Goal: Information Seeking & Learning: Learn about a topic

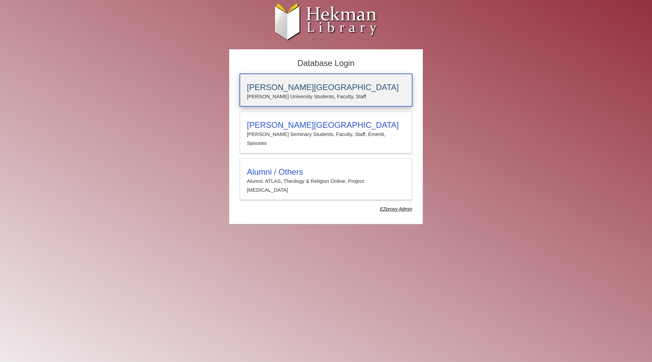
click at [286, 88] on h3 "Calvin University" at bounding box center [326, 88] width 158 height 10
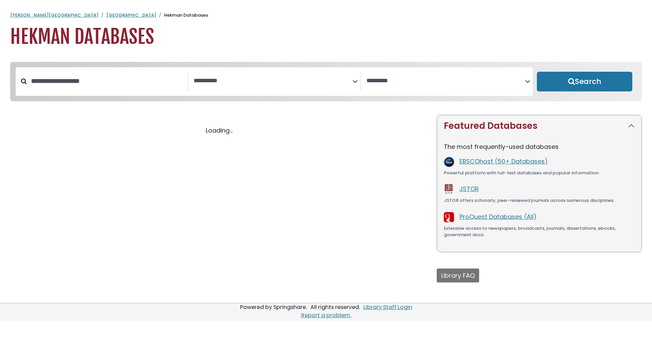
select select "Database Subject Filter"
select select "Database Vendors Filter"
select select "Database Subject Filter"
select select "Database Vendors Filter"
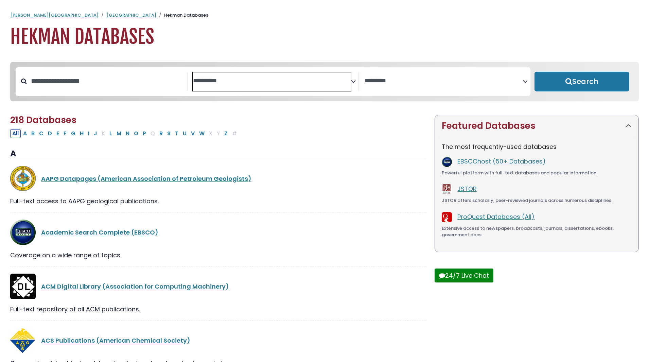
click at [214, 84] on textarea "Search" at bounding box center [272, 80] width 158 height 7
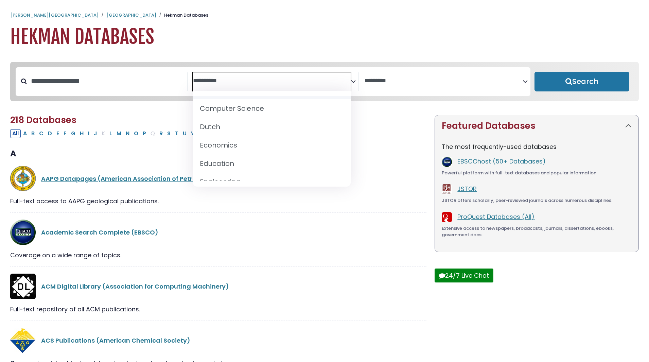
scroll to position [238, 0]
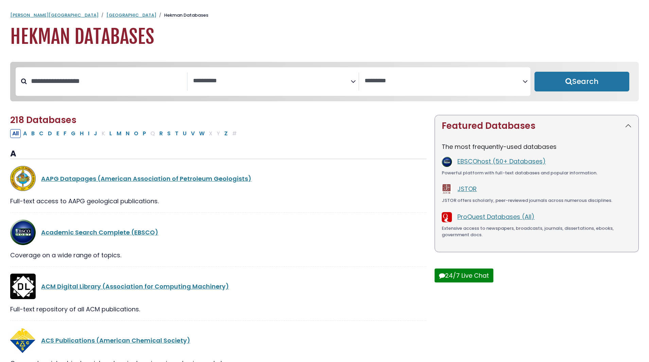
click at [284, 29] on h1 "Hekman Databases" at bounding box center [324, 36] width 629 height 23
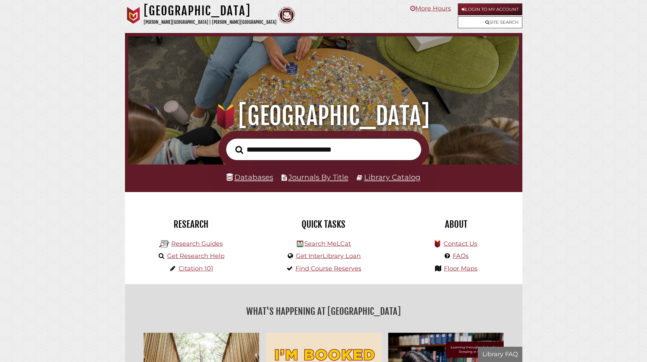
scroll to position [129, 387]
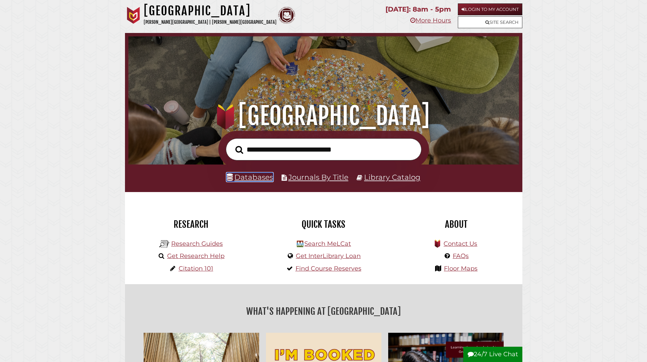
click at [245, 178] on link "Databases" at bounding box center [250, 177] width 47 height 9
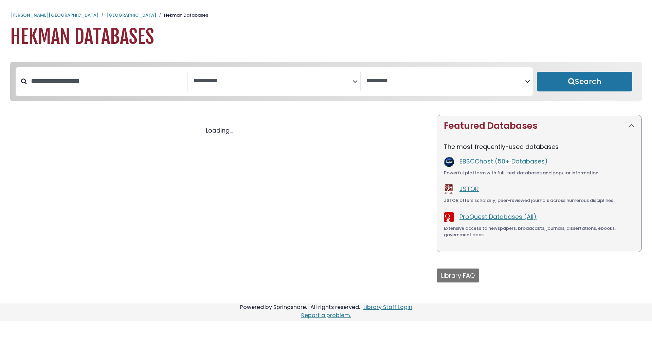
select select "Database Subject Filter"
select select "Database Vendors Filter"
select select "Database Subject Filter"
select select "Database Vendors Filter"
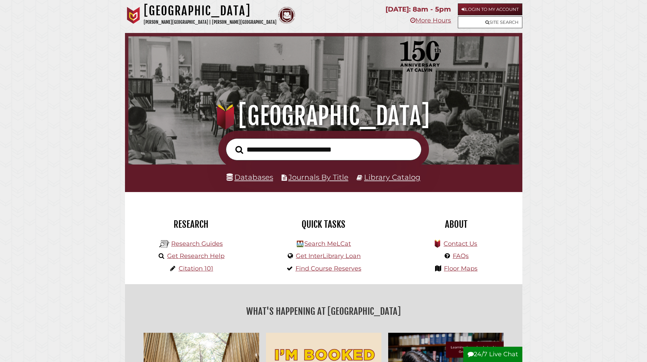
scroll to position [129, 387]
click at [248, 179] on link "Databases" at bounding box center [250, 177] width 47 height 9
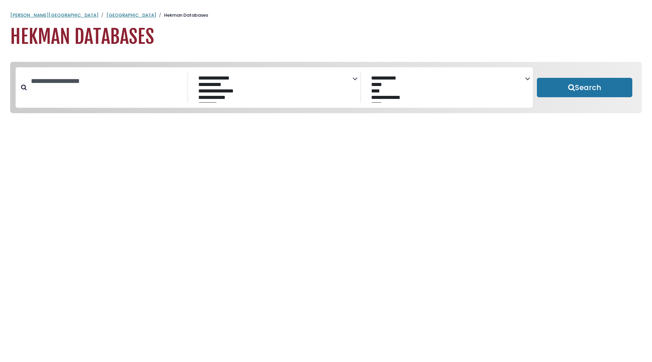
select select "Database Subject Filter"
select select "Database Vendors Filter"
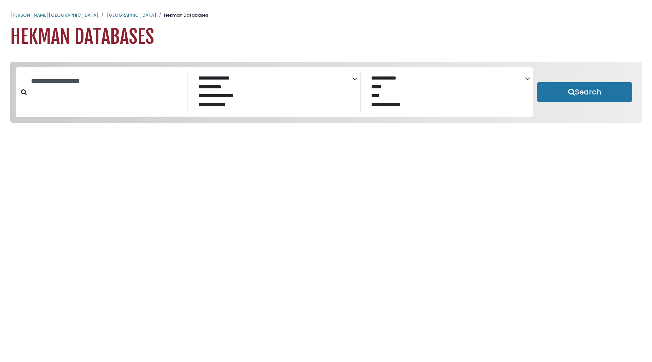
select select "Database Subject Filter"
select select "Database Vendors Filter"
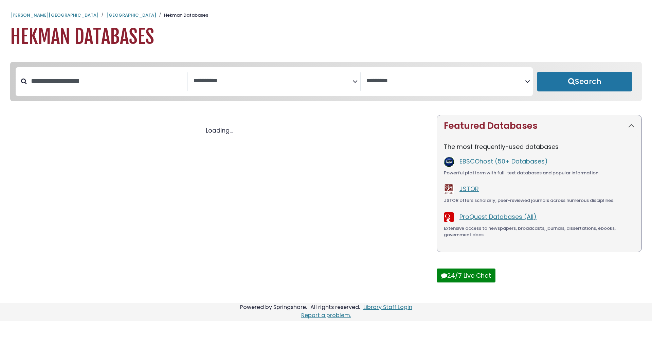
select select "Database Subject Filter"
select select "Database Vendors Filter"
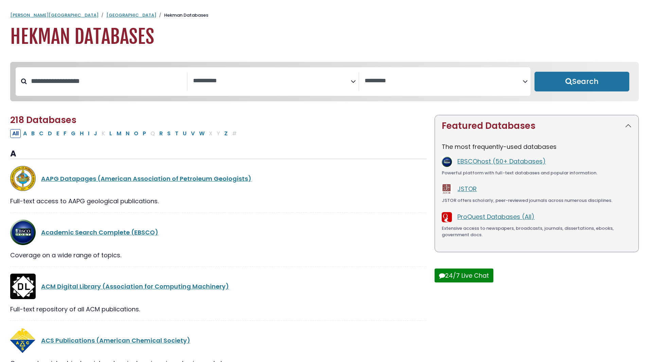
click at [351, 82] on icon "Search filters" at bounding box center [353, 80] width 5 height 10
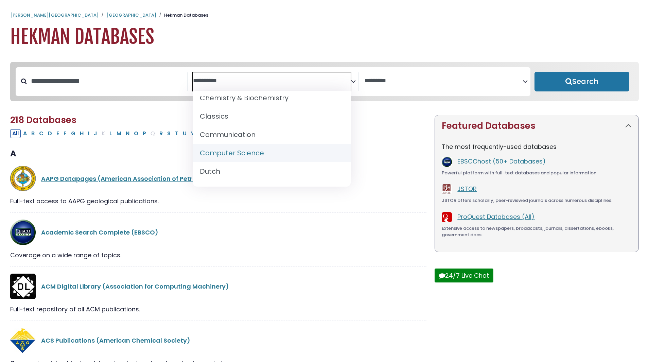
scroll to position [204, 0]
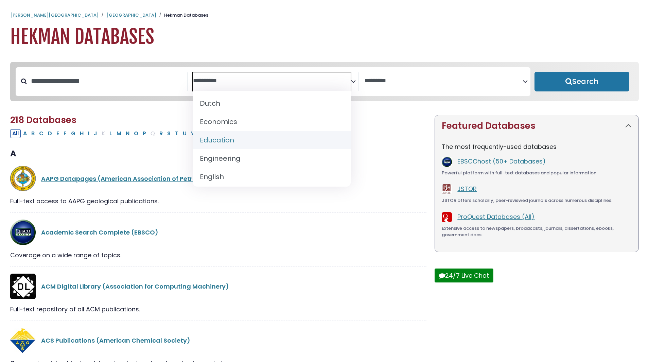
select select "*****"
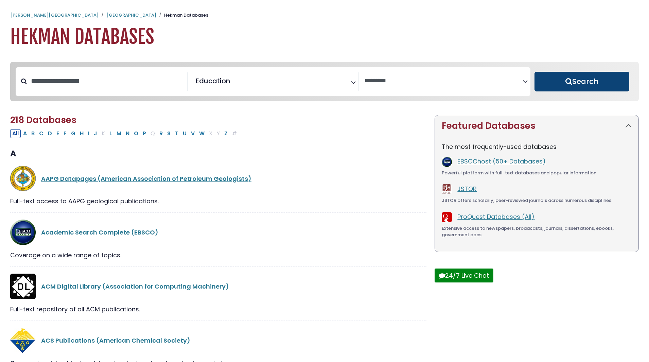
click at [566, 83] on button "Search" at bounding box center [581, 82] width 95 height 20
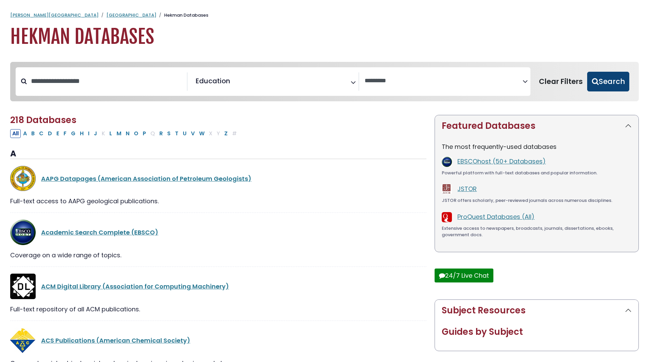
select select "Database Vendors Filter"
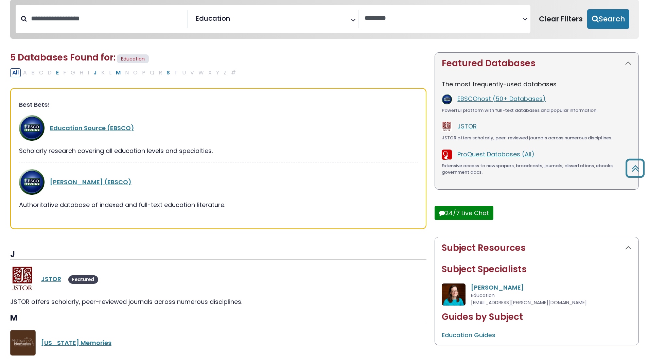
scroll to position [18, 0]
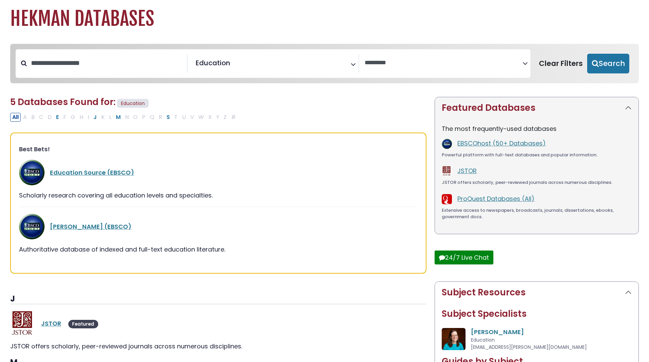
click at [524, 63] on icon "Search filters" at bounding box center [525, 62] width 5 height 10
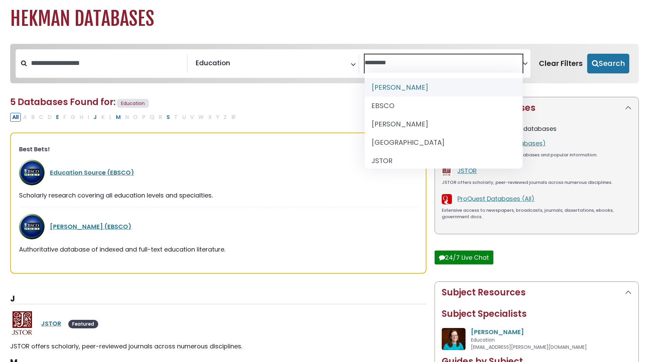
click at [236, 93] on div "**********" at bounding box center [324, 69] width 637 height 50
